Goal: Task Accomplishment & Management: Use online tool/utility

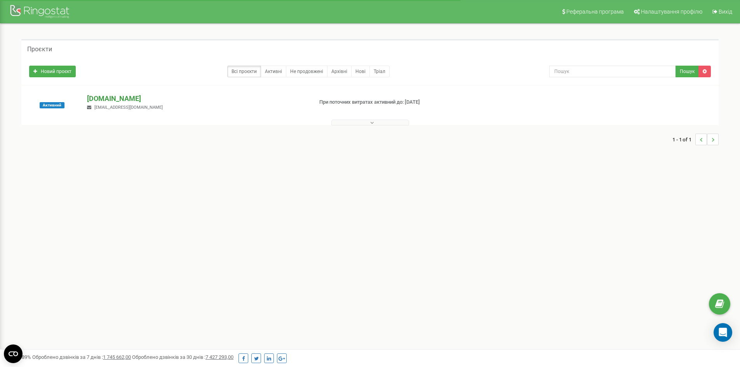
click at [120, 95] on p "[DOMAIN_NAME]" at bounding box center [196, 99] width 219 height 10
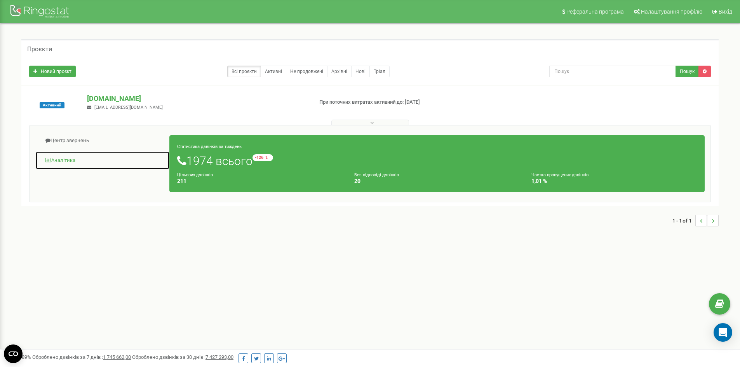
click at [60, 160] on link "Аналiтика" at bounding box center [102, 160] width 134 height 19
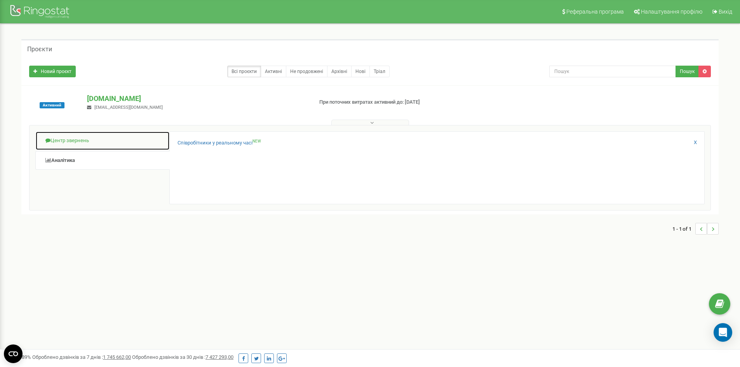
click at [69, 138] on link "Центр звернень" at bounding box center [102, 140] width 134 height 19
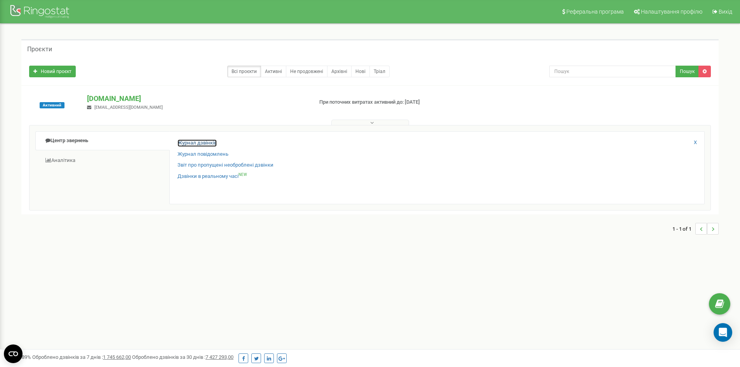
click at [201, 140] on link "Журнал дзвінків" at bounding box center [196, 142] width 39 height 7
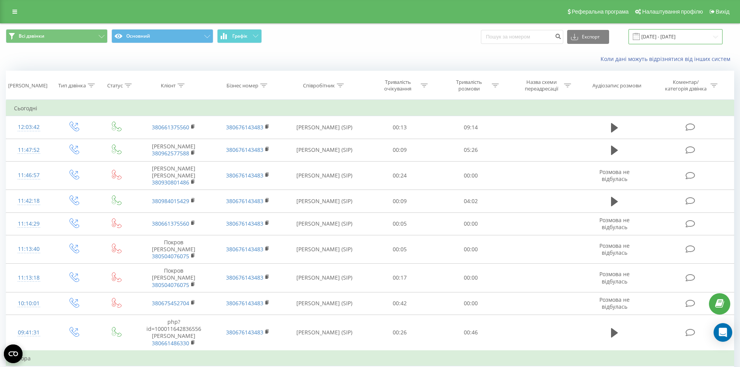
click at [672, 38] on input "[DATE] - [DATE]" at bounding box center [675, 36] width 94 height 15
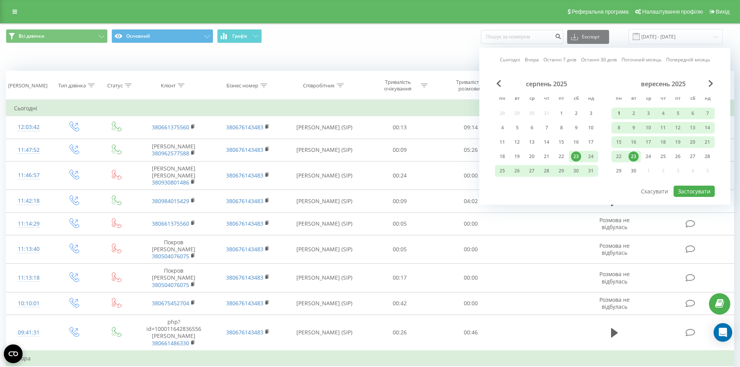
click at [619, 110] on div "1" at bounding box center [618, 113] width 10 height 10
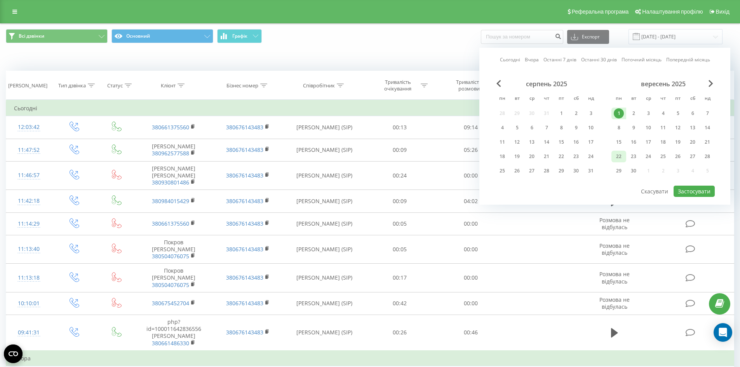
click at [620, 154] on div "22" at bounding box center [618, 156] width 10 height 10
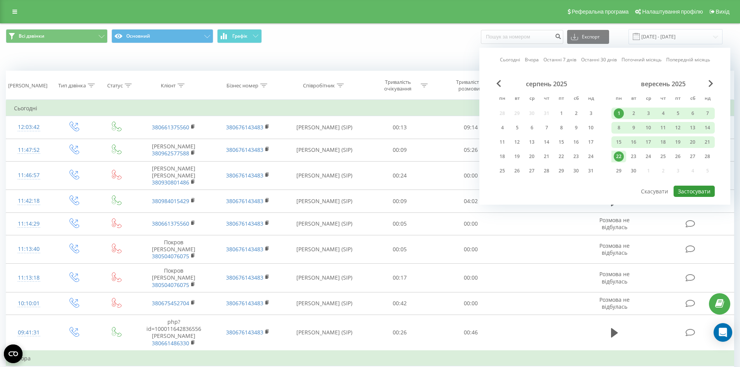
click at [694, 191] on button "Застосувати" at bounding box center [693, 191] width 41 height 11
type input "01.09.2025 - 22.09.2025"
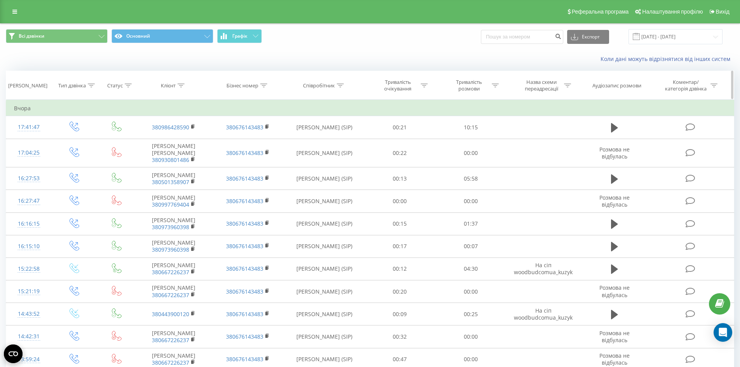
click at [470, 82] on div "Тривалість розмови" at bounding box center [469, 85] width 42 height 13
click at [466, 146] on input "text" at bounding box center [470, 141] width 68 height 14
type input "00:29"
click at [476, 119] on div "Дорівнює" at bounding box center [466, 123] width 57 height 12
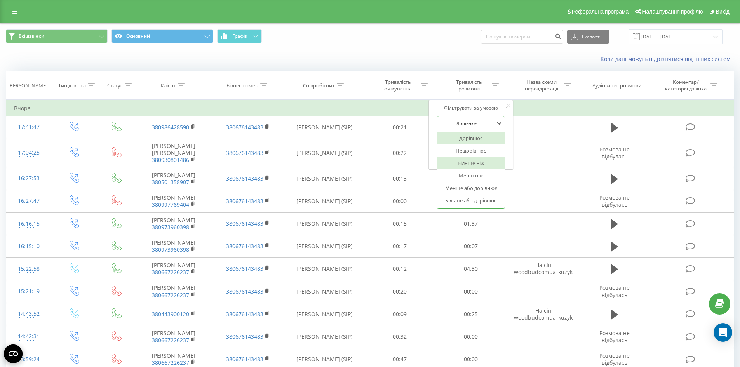
click at [483, 168] on div "Більше ніж" at bounding box center [471, 163] width 68 height 12
click at [494, 159] on span "OK" at bounding box center [487, 156] width 22 height 12
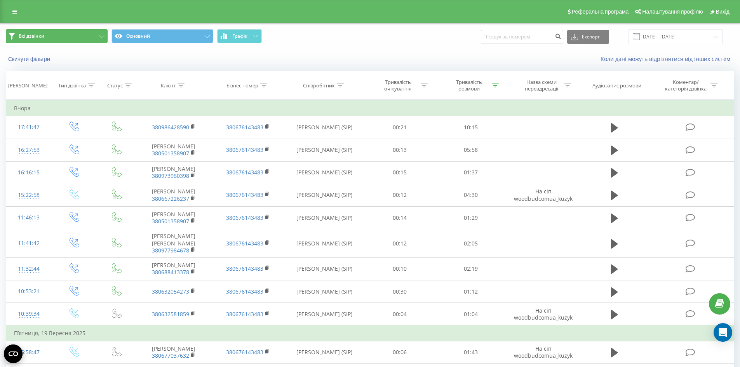
click at [63, 33] on button "Всі дзвінки" at bounding box center [57, 36] width 102 height 14
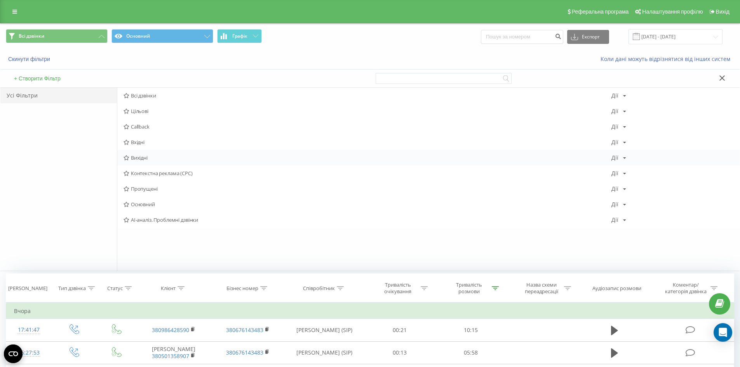
click at [149, 157] on span "Вихідні" at bounding box center [367, 157] width 488 height 5
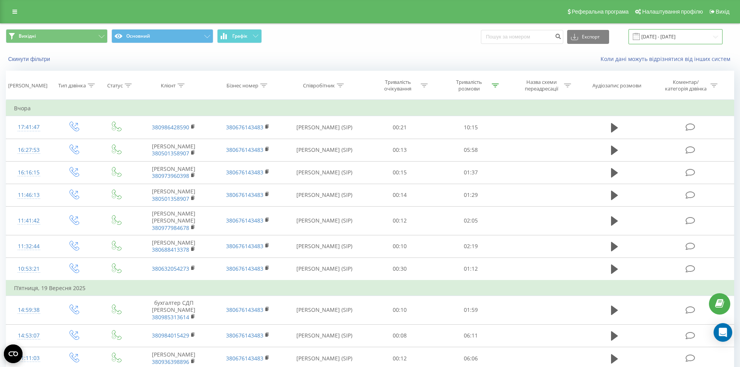
click at [662, 41] on input "01.09.2025 - 22.09.2025" at bounding box center [675, 36] width 94 height 15
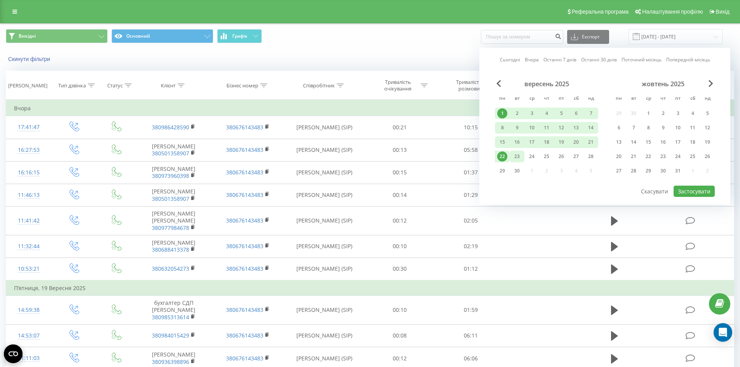
click at [515, 154] on div "23" at bounding box center [517, 156] width 10 height 10
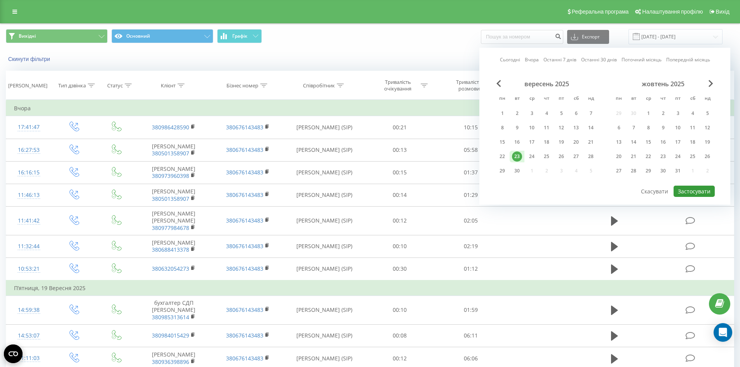
click at [690, 187] on button "Застосувати" at bounding box center [693, 191] width 41 height 11
type input "23.09.2025 - 23.09.2025"
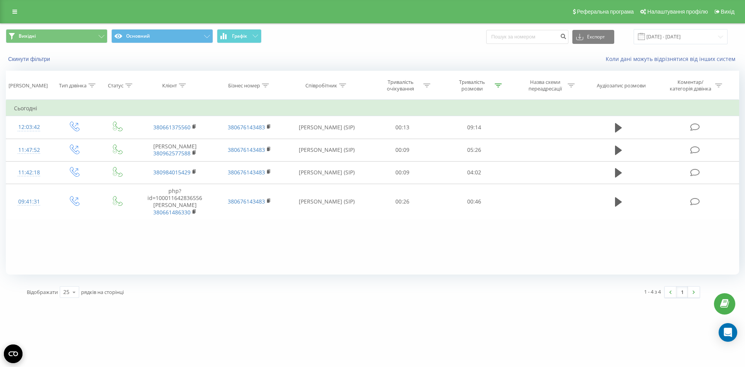
click at [605, 336] on div "woodbud.com.ua Проекти woodbud.com.ua Центр звернень Журнал дзвінків Журнал пов…" at bounding box center [372, 183] width 745 height 367
click at [349, 254] on div "Фільтрувати за умовою Дорівнює Введіть значення Скасувати OK Фільтрувати за умо…" at bounding box center [373, 187] width 734 height 175
click at [3, 305] on div "woodbud.com.ua Проекти woodbud.com.ua Центр звернень Журнал дзвінків Журнал пов…" at bounding box center [372, 183] width 745 height 367
